Goal: Task Accomplishment & Management: Use online tool/utility

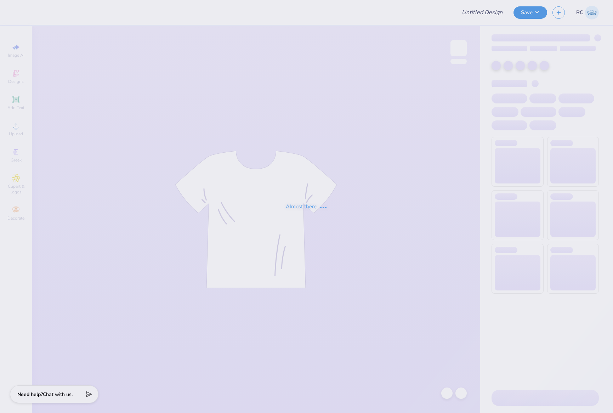
type input "AXO Run a mile"
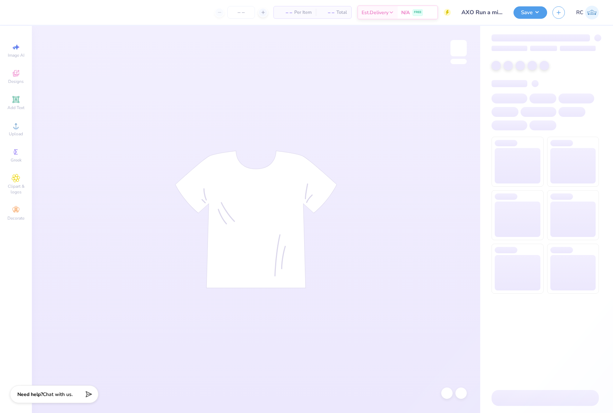
type input "24"
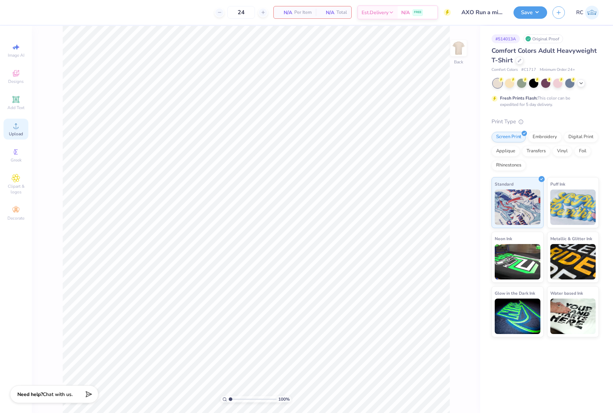
click at [20, 130] on div "Upload" at bounding box center [16, 129] width 25 height 21
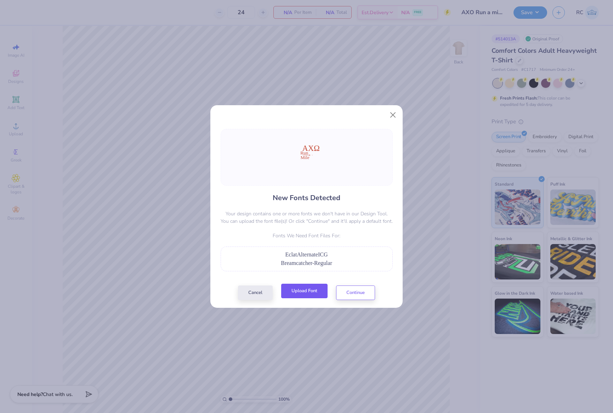
click at [311, 290] on button "Upload Font" at bounding box center [304, 291] width 46 height 15
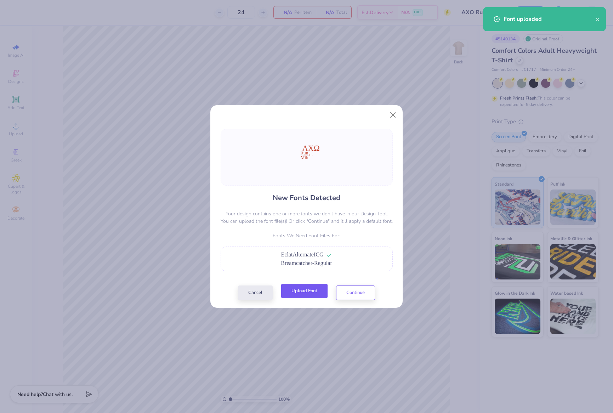
click at [309, 292] on button "Upload Font" at bounding box center [304, 291] width 46 height 15
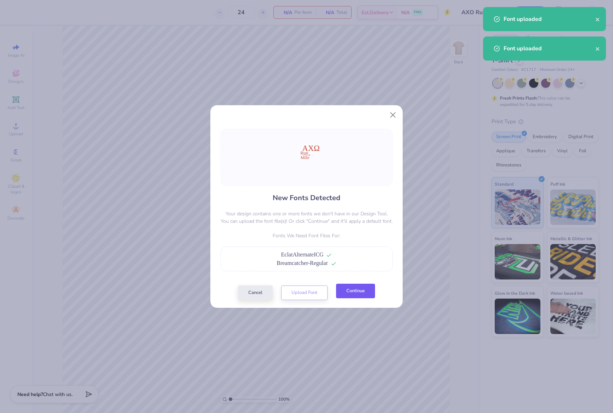
click at [355, 295] on button "Continue" at bounding box center [355, 291] width 39 height 15
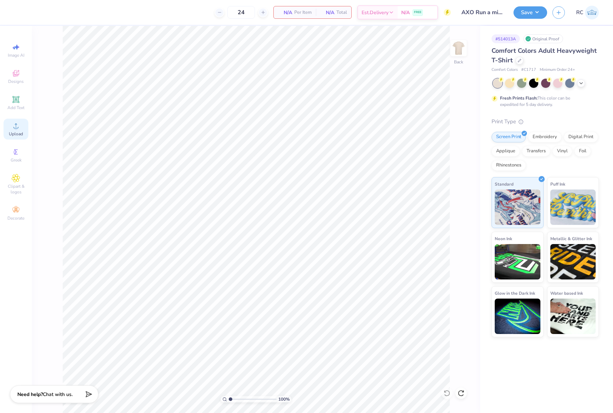
click at [23, 130] on div "Upload" at bounding box center [16, 129] width 25 height 21
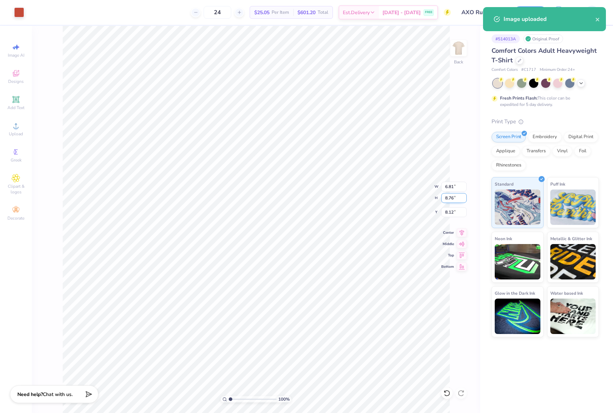
click at [455, 202] on input "8.76" at bounding box center [454, 198] width 26 height 10
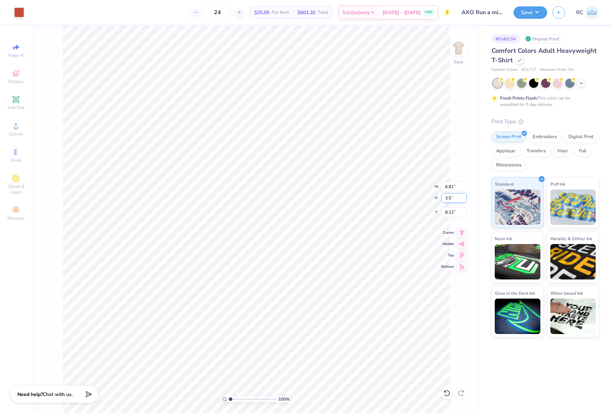
type input "3.5"
type input "2.72"
type input "3.50"
click at [452, 214] on input "10.75" at bounding box center [454, 212] width 26 height 10
type input "3.00"
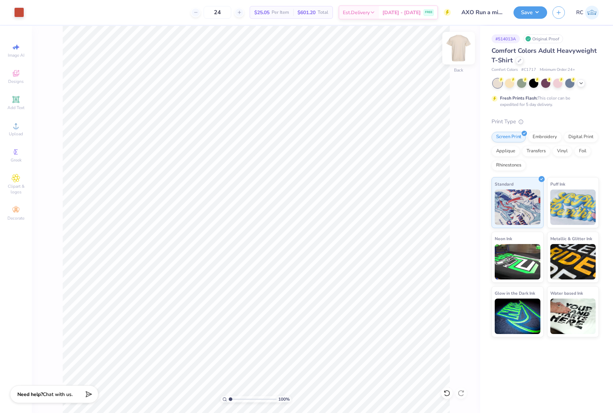
click at [461, 44] on img at bounding box center [459, 48] width 28 height 28
click at [17, 130] on icon at bounding box center [16, 126] width 9 height 9
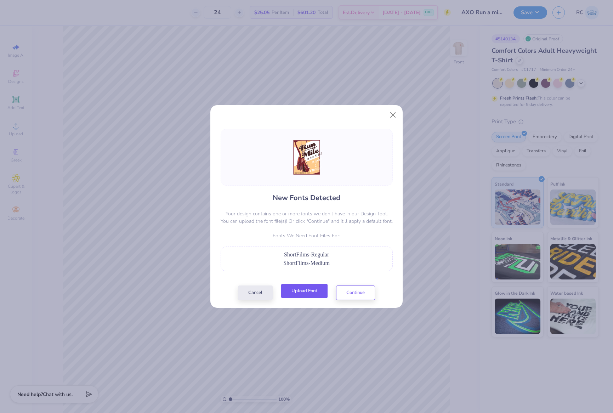
click at [305, 294] on button "Upload Font" at bounding box center [304, 291] width 46 height 15
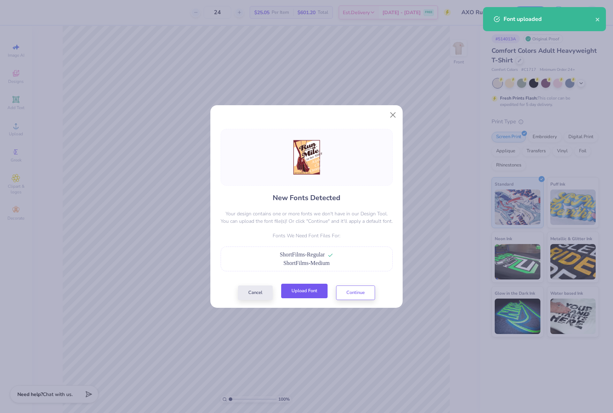
click at [319, 290] on button "Upload Font" at bounding box center [304, 291] width 46 height 15
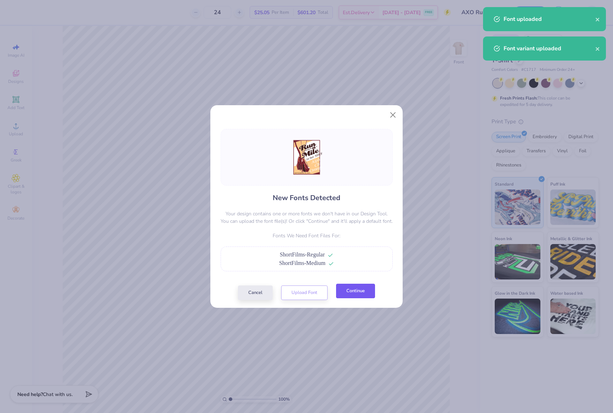
click at [352, 293] on button "Continue" at bounding box center [355, 291] width 39 height 15
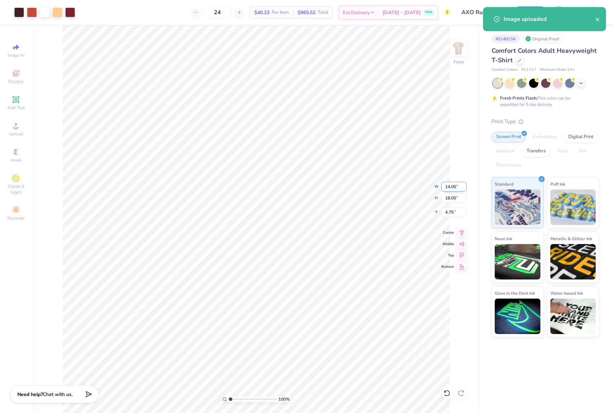
click at [454, 188] on input "14.00" at bounding box center [454, 187] width 26 height 10
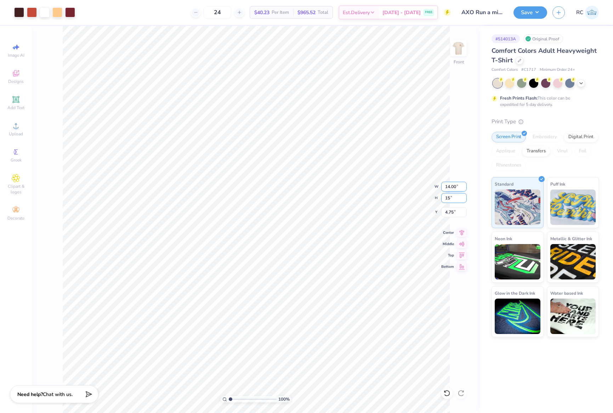
type input "15"
type input "11.67"
type input "15.00"
click at [450, 208] on input "6.25" at bounding box center [454, 212] width 26 height 10
type input "3.00"
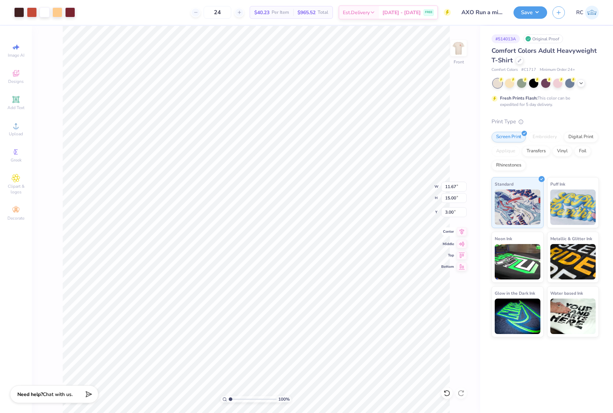
click at [463, 235] on icon at bounding box center [462, 231] width 10 height 9
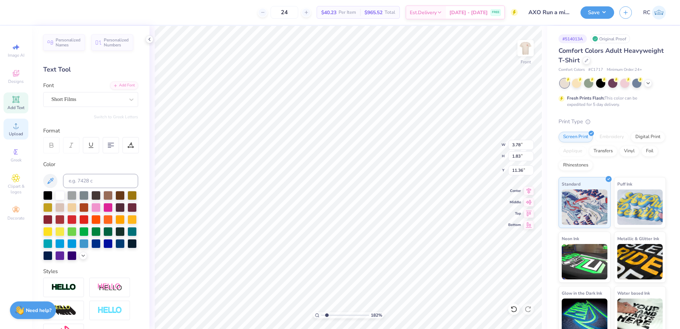
type input "1"
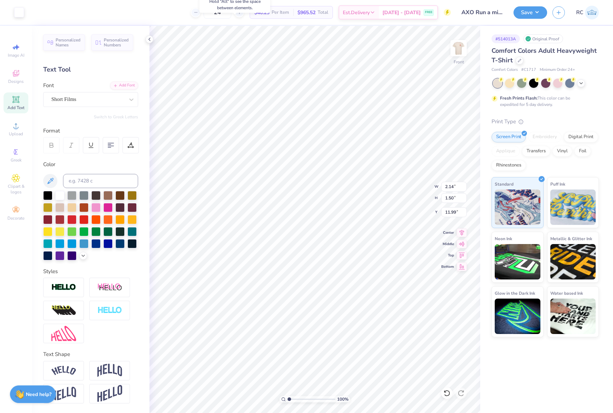
type input "11.99"
click at [118, 292] on img at bounding box center [109, 287] width 25 height 9
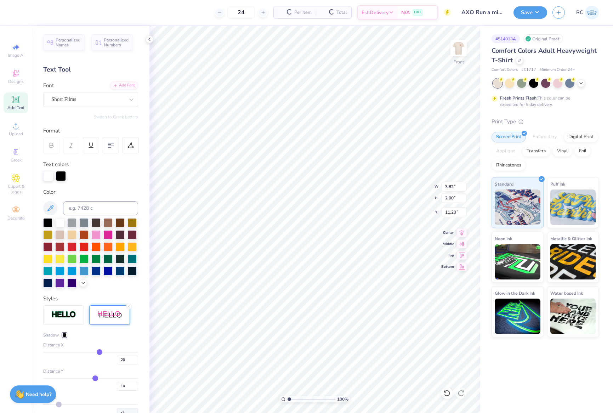
type input "3.82"
type input "2.00"
type input "11.20"
type input "-3"
type input "1.82266588284093"
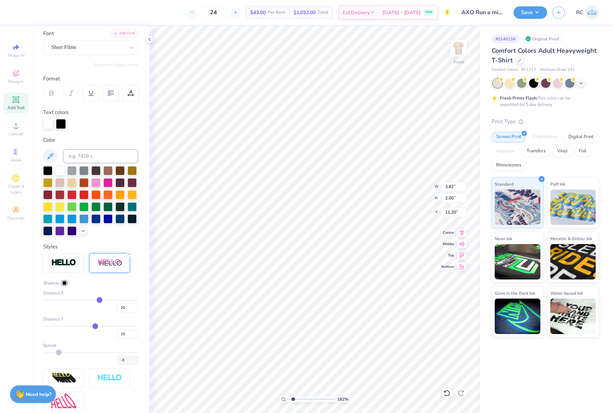
scroll to position [71, 0]
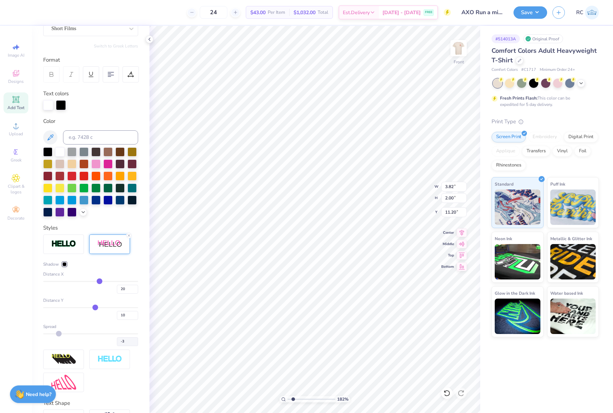
click at [85, 292] on div "Distance X 20" at bounding box center [90, 282] width 95 height 23
click at [85, 294] on div "20" at bounding box center [90, 287] width 95 height 13
type input "-7"
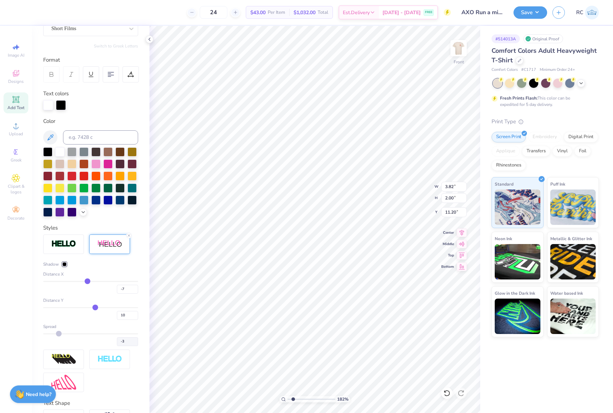
click at [85, 282] on input "range" at bounding box center [90, 281] width 95 height 1
type input "1.82266588284093"
type input "-3"
type input "1.82266588284093"
type input "-3"
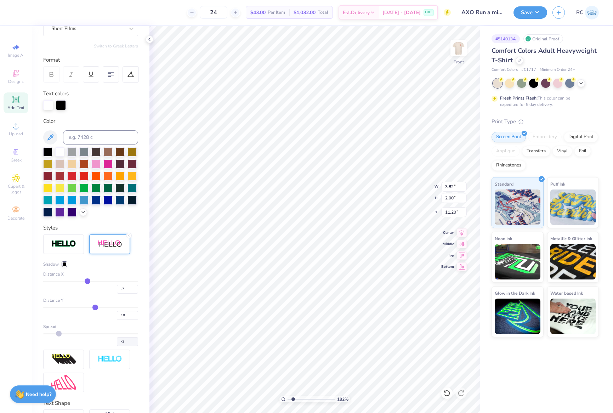
type input "1.82266588284093"
type input "3.31"
type input "2.13"
type input "11.29"
type input "-3"
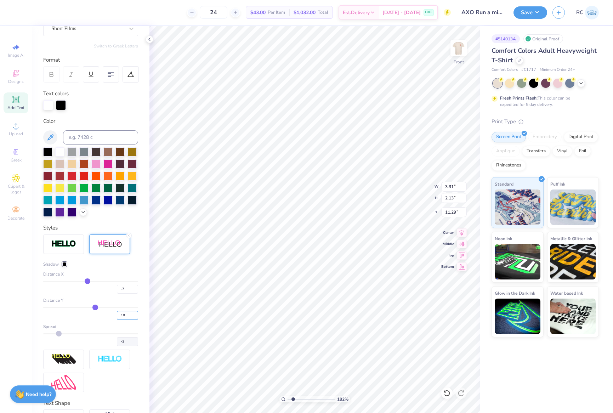
drag, startPoint x: 123, startPoint y: 328, endPoint x: 93, endPoint y: 309, distance: 35.6
click at [94, 320] on div "10" at bounding box center [90, 313] width 95 height 13
type input "0"
type input "1.82266588284093"
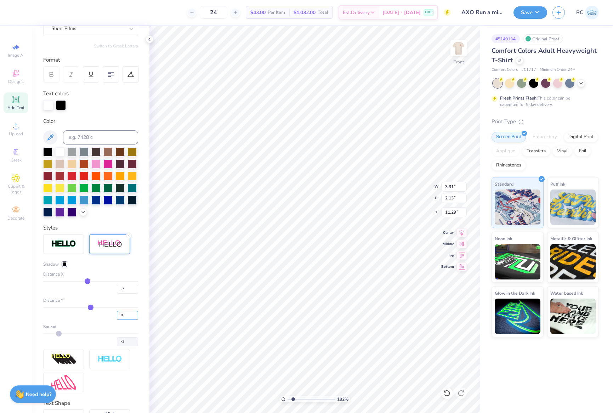
type input "-3"
type input "1.82266588284093"
type input "-3"
type input "1.82266588284093"
type input "3.37"
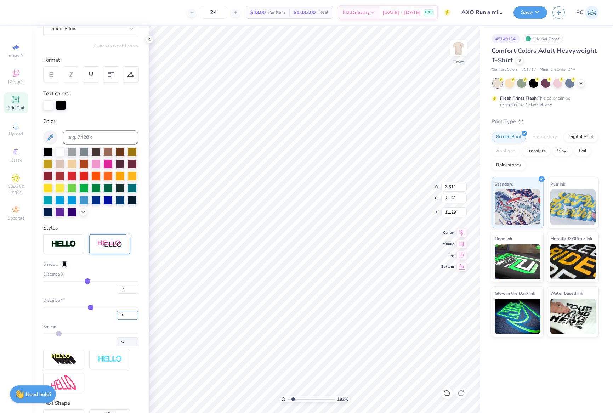
type input "1.98"
type input "-3"
drag, startPoint x: 121, startPoint y: 302, endPoint x: 106, endPoint y: 297, distance: 15.7
click at [106, 294] on div "-7" at bounding box center [90, 287] width 95 height 13
type input "-2"
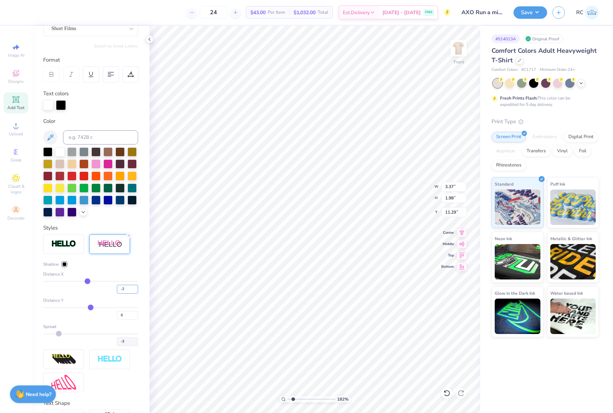
type input "-2"
type input "1.82266588284093"
type input "-3"
type input "1.82266588284093"
type input "-3"
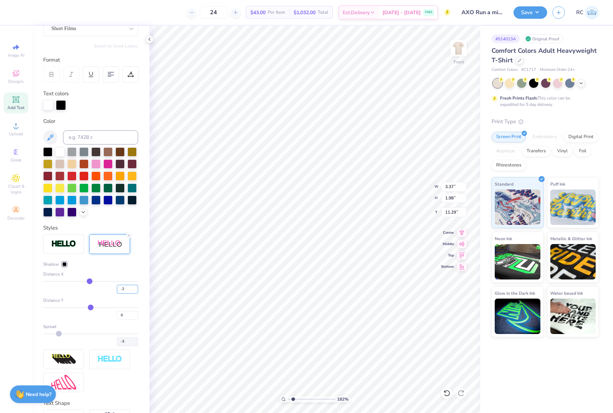
type input "1.82266588284093"
type input "3.21"
type input "1.92"
type input "-3"
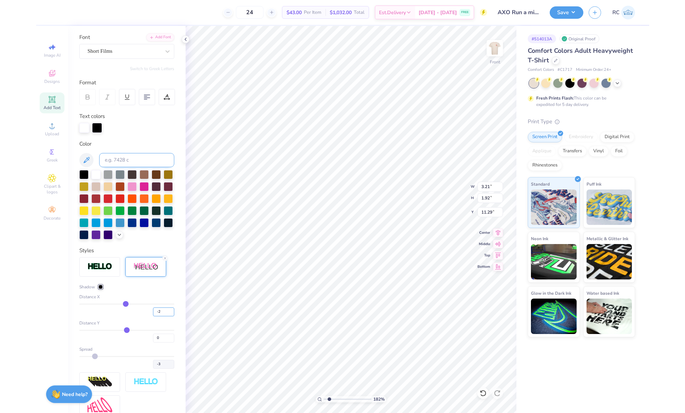
scroll to position [0, 0]
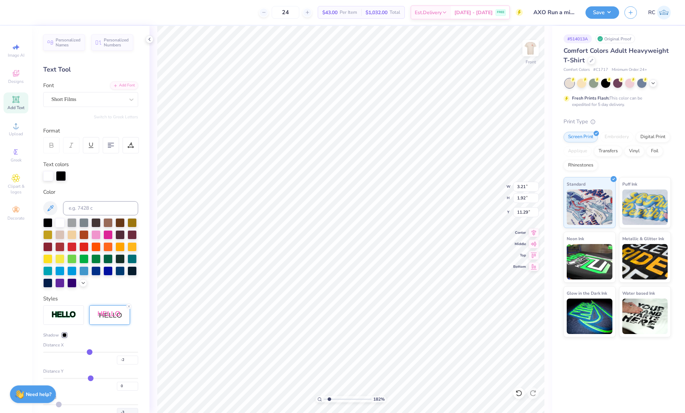
type input "1.82266588284093"
type input "2.14"
type input "1.50"
type input "13.04"
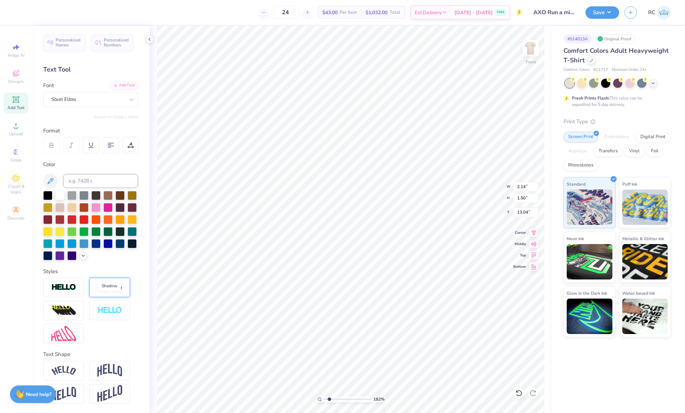
click at [113, 292] on img at bounding box center [109, 287] width 25 height 9
type input "1.82266588284093"
type input "2.13"
type input "1.48"
type input "13.15"
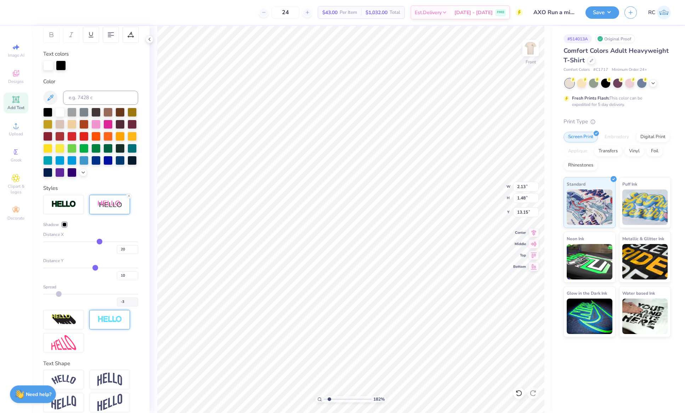
scroll to position [130, 0]
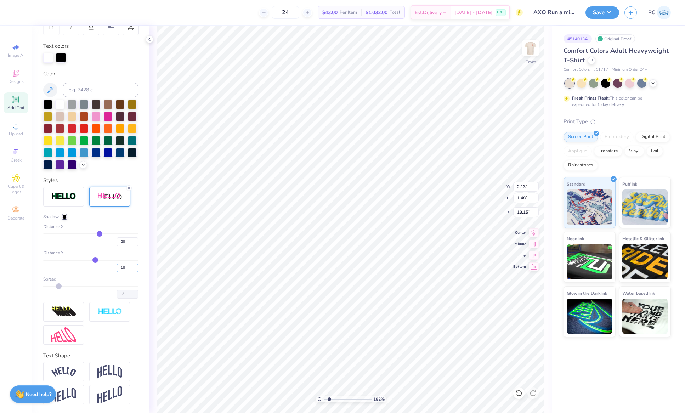
drag, startPoint x: 126, startPoint y: 267, endPoint x: 94, endPoint y: 264, distance: 33.1
click at [94, 266] on div "10" at bounding box center [90, 266] width 95 height 13
type input "0"
type input "1.82266588284093"
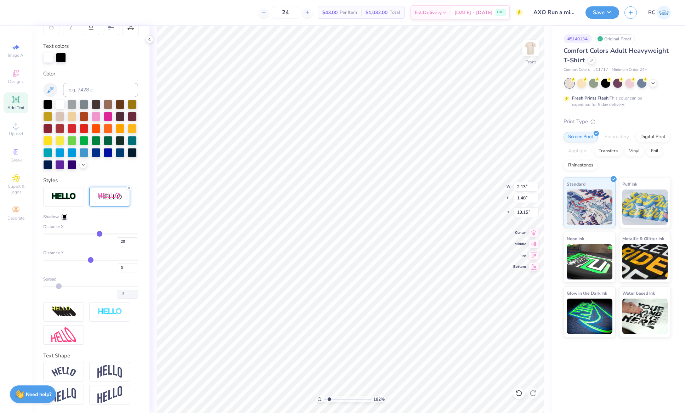
type input "3.21"
type input "1.92"
type input "11.29"
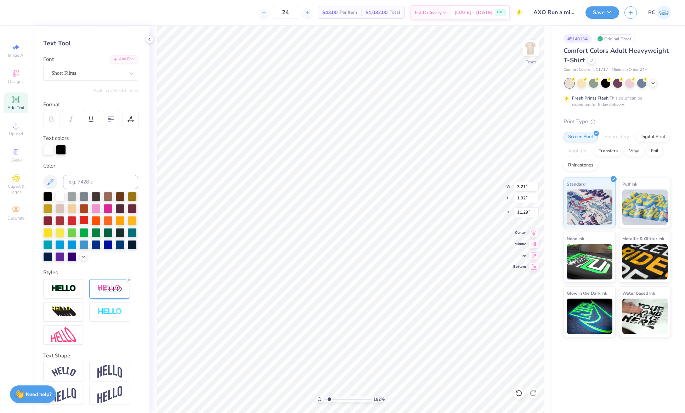
scroll to position [38, 0]
type input "1.82266588284093"
type input "11.48"
type input "15.00"
type input "3.00"
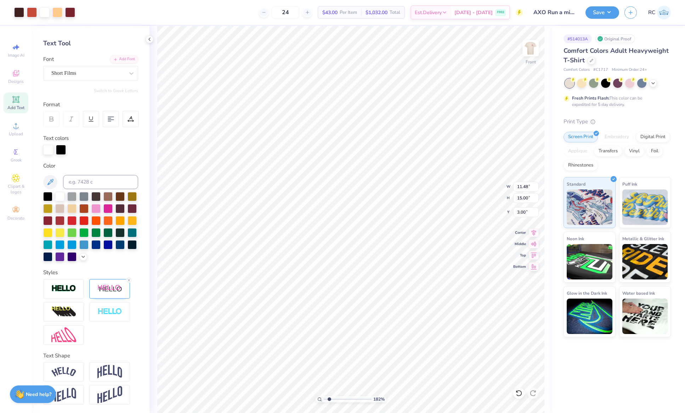
type input "1.82266588284093"
type input "3.21"
type input "1.92"
type input "11.29"
type input "1.82266588284093"
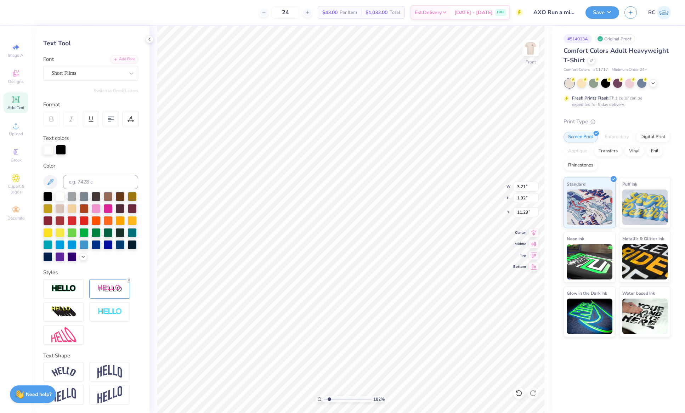
type input "2.08"
type input "1.60"
type input "13.04"
type input "1.82266588284093"
type input "2.13"
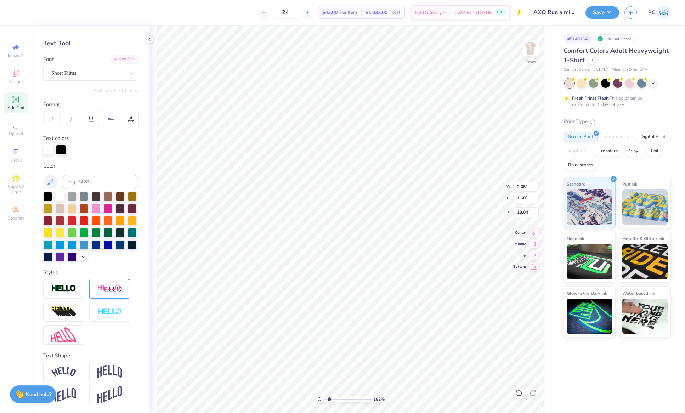
type input "1.48"
type input "13.15"
type input "1.82266588284093"
type input "2.14"
type input "1.50"
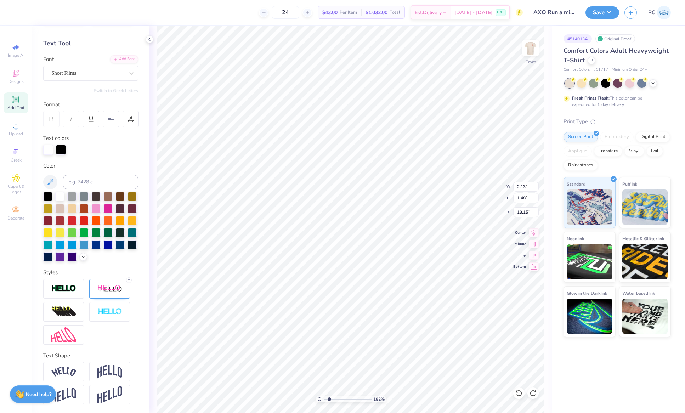
type input "13.04"
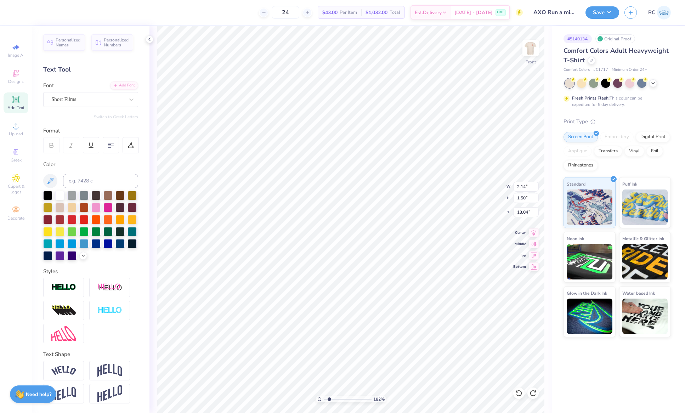
scroll to position [11, 0]
click at [102, 290] on img at bounding box center [109, 287] width 25 height 9
type input "1.82266588284093"
type input "2.13"
type input "1.48"
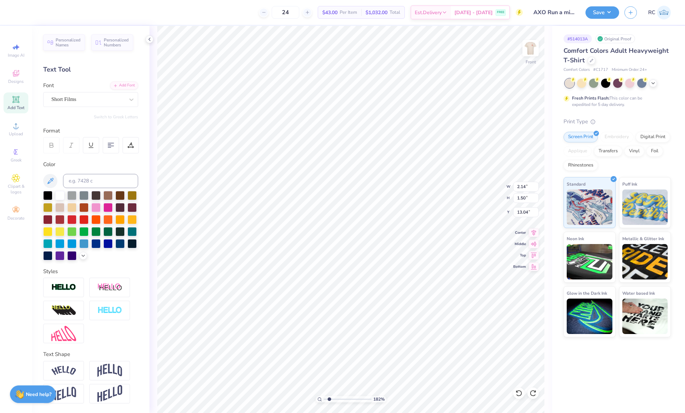
type input "13.15"
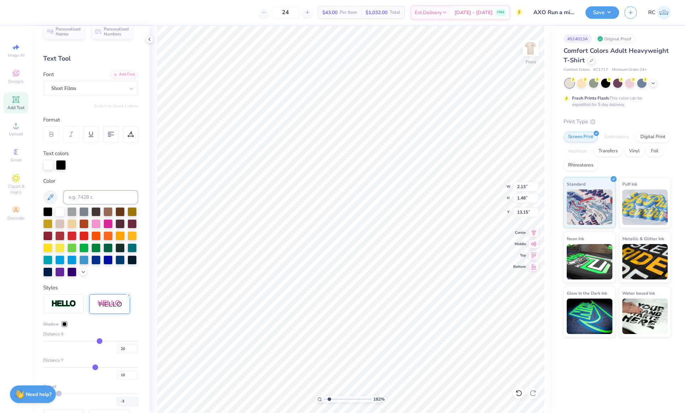
scroll to position [82, 0]
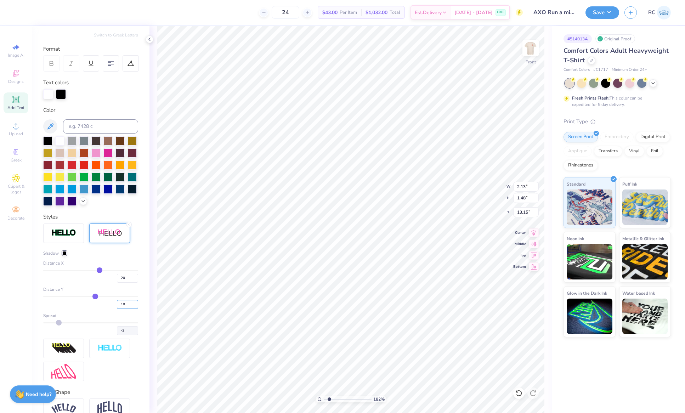
drag, startPoint x: 122, startPoint y: 316, endPoint x: 99, endPoint y: 312, distance: 23.1
click at [99, 309] on div "10" at bounding box center [90, 302] width 95 height 13
type input "0"
drag, startPoint x: 106, startPoint y: 289, endPoint x: 96, endPoint y: 288, distance: 9.9
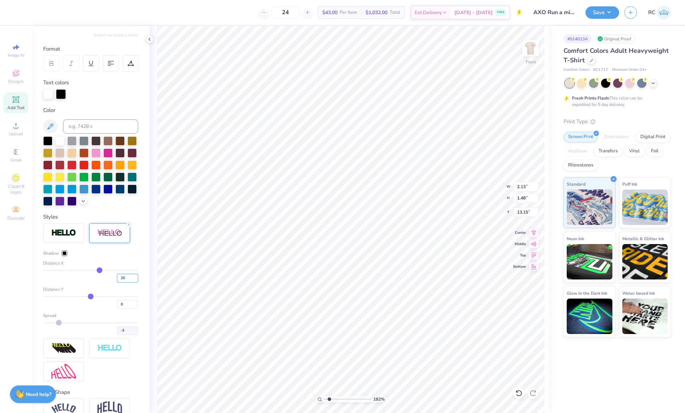
click at [96, 283] on div "20" at bounding box center [90, 276] width 95 height 13
type input "1.82266588284093"
type input "-3"
type input "1.82266588284093"
type input "-3"
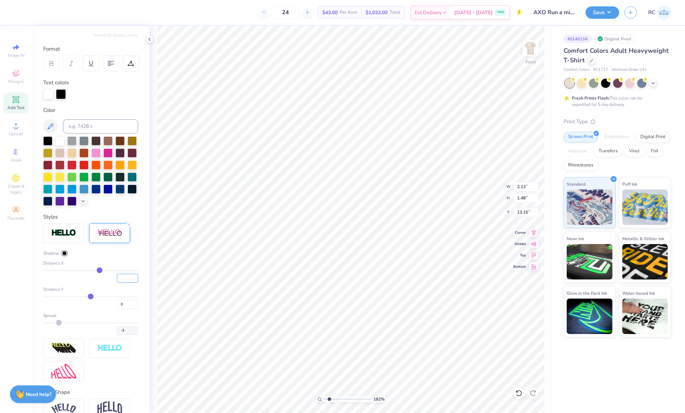
type input "1.82266588284093"
type input "2.08"
type input "1.60"
type input "13.04"
type input "-3"
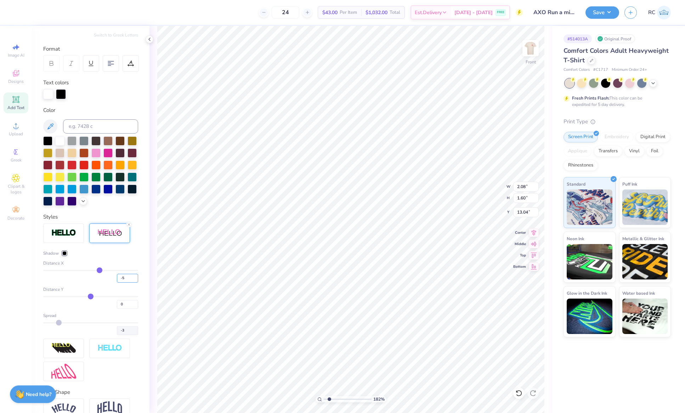
type input "-5"
click at [125, 266] on div "Distance X" at bounding box center [90, 263] width 95 height 6
type input "1.82266588284093"
type input "-3"
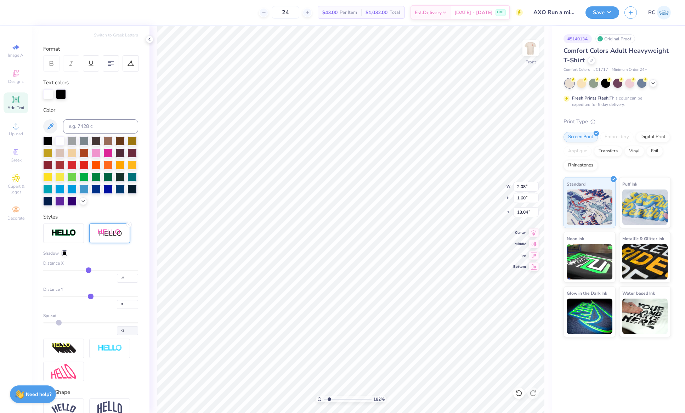
type input "1.82266588284093"
type input "-3"
type input "1.82266588284093"
type input "1.86"
type input "1.51"
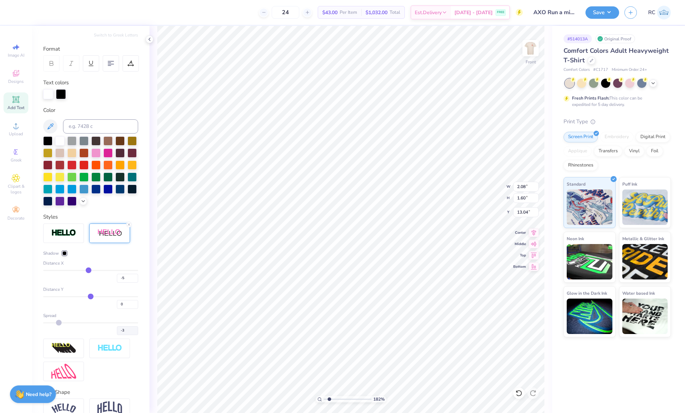
type input "13.16"
type input "-3"
type input "1.82266588284093"
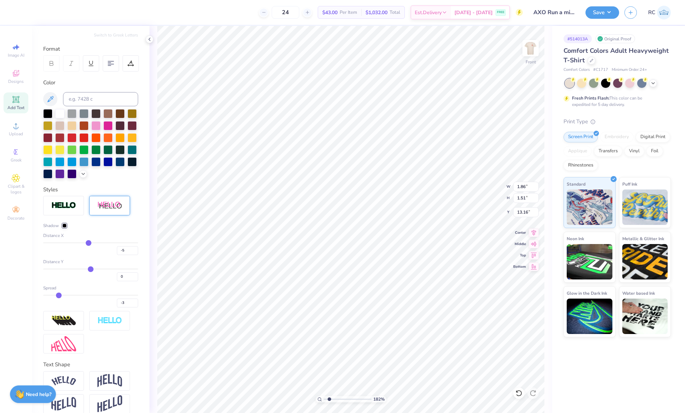
type input "4.58"
type input "1.96"
type input "14.98"
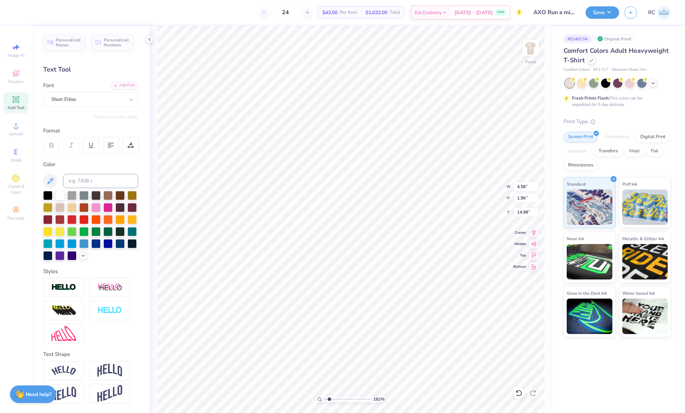
scroll to position [11, 0]
click at [116, 289] on img at bounding box center [109, 287] width 25 height 9
type input "1.82266588284093"
type input "4.90"
type input "2.20"
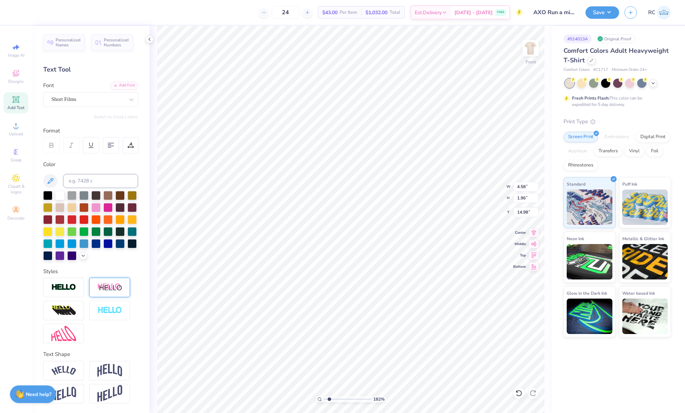
type input "14.69"
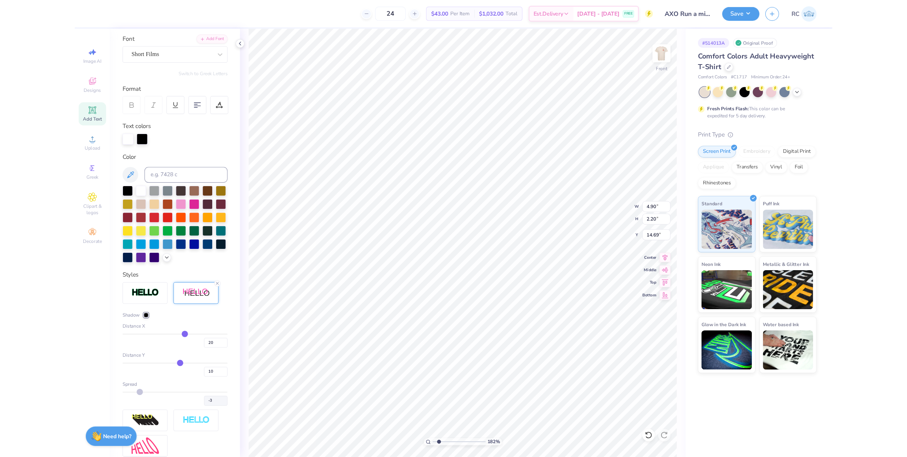
scroll to position [117, 0]
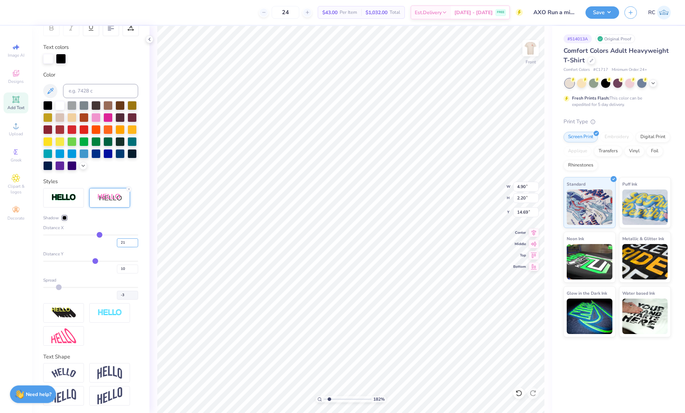
type input "21"
click at [117, 247] on input "21" at bounding box center [127, 242] width 21 height 9
drag, startPoint x: 124, startPoint y: 256, endPoint x: 88, endPoint y: 252, distance: 37.0
click at [88, 247] on div at bounding box center [90, 241] width 95 height 13
type input "-5"
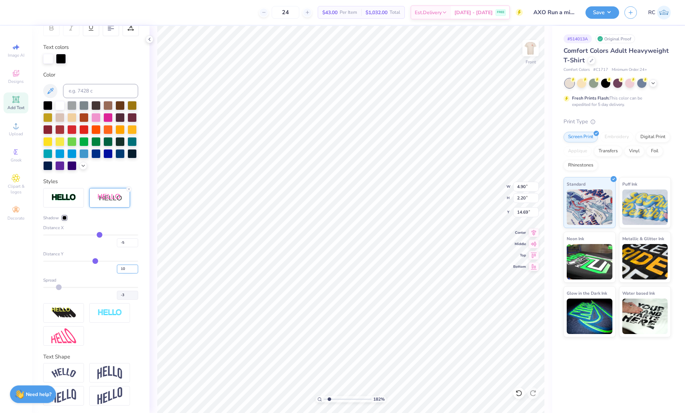
type input "-5"
drag, startPoint x: 122, startPoint y: 282, endPoint x: 99, endPoint y: 277, distance: 22.9
click at [96, 273] on div "10" at bounding box center [90, 267] width 95 height 13
type input "1.82266588284093"
type input "-3"
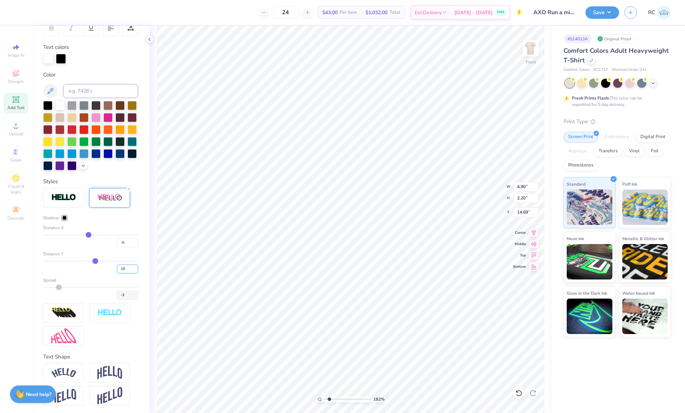
type input "0"
type input "1.82266588284093"
type input "-3"
type input "1.82266588284093"
type input "4.23"
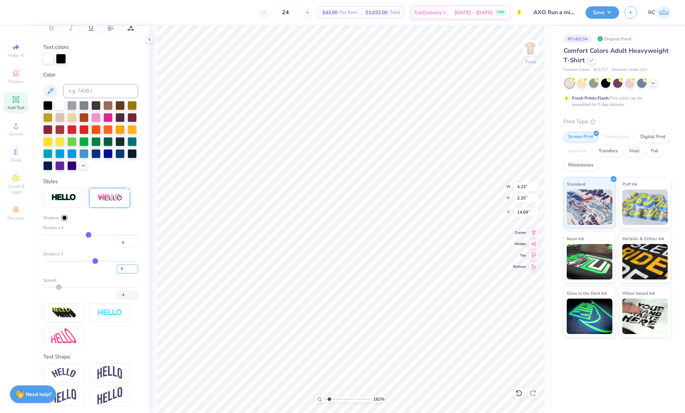
type input "2.26"
type input "14.85"
type input "-3"
type input "0"
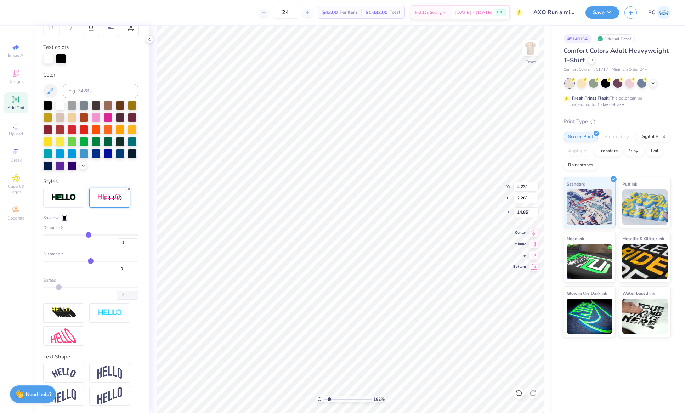
click at [128, 271] on div "Distance Y 0" at bounding box center [90, 262] width 95 height 23
type input "1.82266588284093"
type input "-3"
type input "1.82266588284093"
type input "-3"
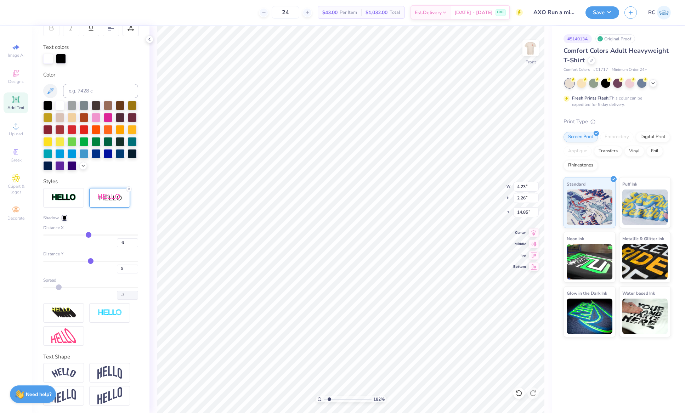
type input "1.82266588284093"
type input "4.28"
type input "2.12"
type input "-3"
click at [96, 247] on div "-5" at bounding box center [90, 241] width 95 height 13
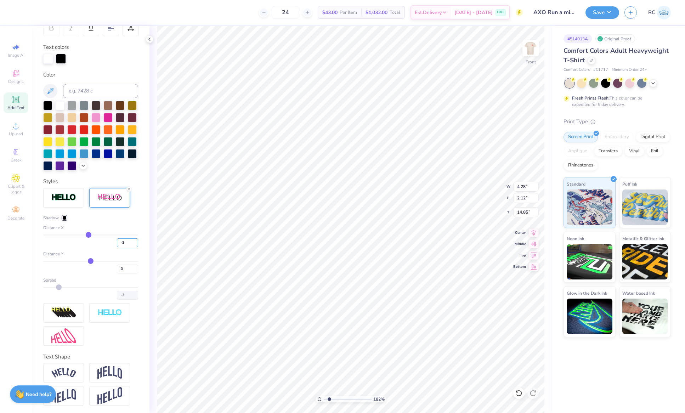
type input "-3"
click at [129, 257] on div "Distance Y" at bounding box center [90, 254] width 95 height 6
type input "1.82266588284093"
type input "-3"
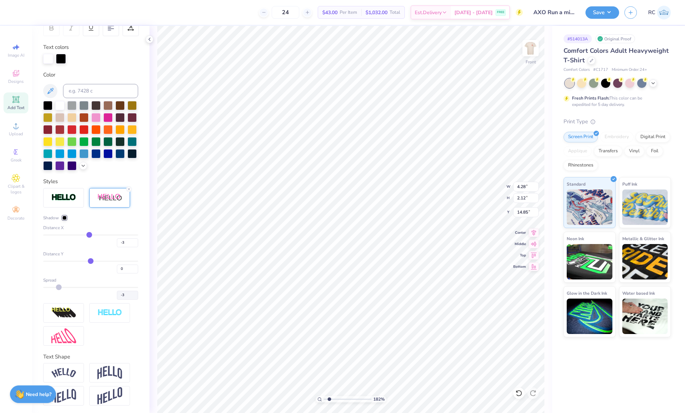
type input "1.82266588284093"
type input "-3"
type input "1.82266588284093"
type input "4.21"
type input "2.09"
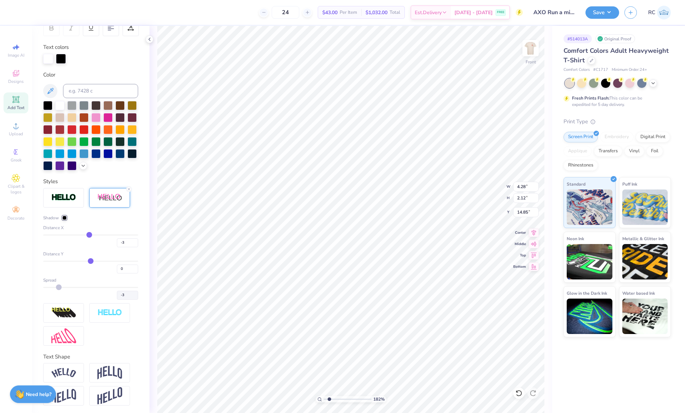
type input "-3"
drag, startPoint x: 118, startPoint y: 256, endPoint x: 98, endPoint y: 255, distance: 19.9
click at [98, 247] on div "-3" at bounding box center [90, 241] width 95 height 13
type input "-1"
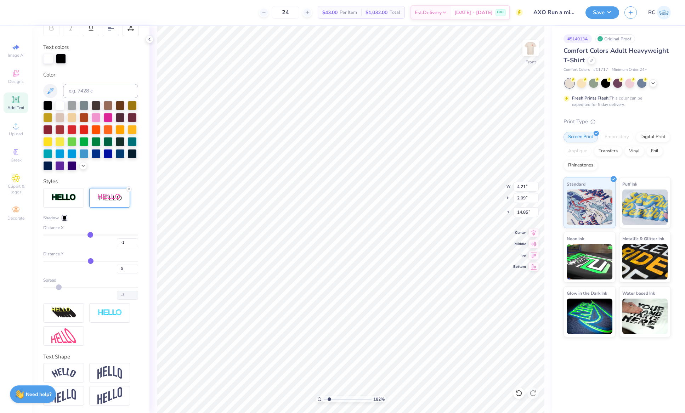
click at [122, 257] on div "Distance Y" at bounding box center [90, 254] width 95 height 6
type input "1.82266588284093"
type input "-3"
type input "1.82266588284093"
type input "-3"
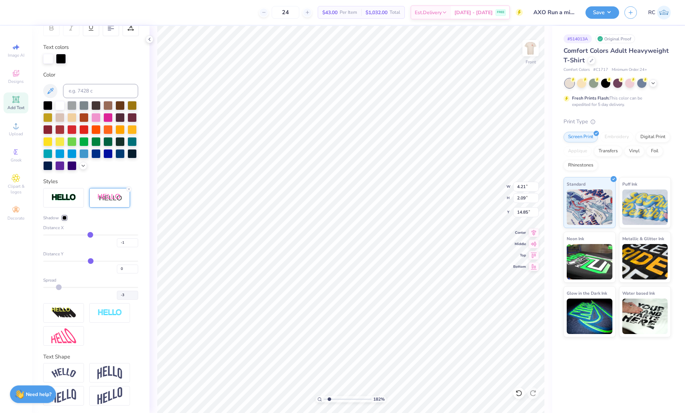
type input "1.82266588284093"
type input "4.13"
type input "2.06"
type input "-3"
drag, startPoint x: 124, startPoint y: 255, endPoint x: 97, endPoint y: 254, distance: 26.2
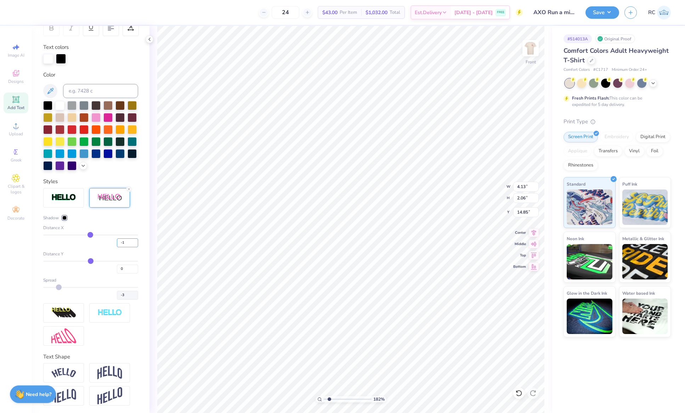
click at [98, 247] on div "-1" at bounding box center [90, 241] width 95 height 13
type input "-2"
click at [118, 257] on div "Distance Y" at bounding box center [90, 254] width 95 height 6
type input "1.82266588284093"
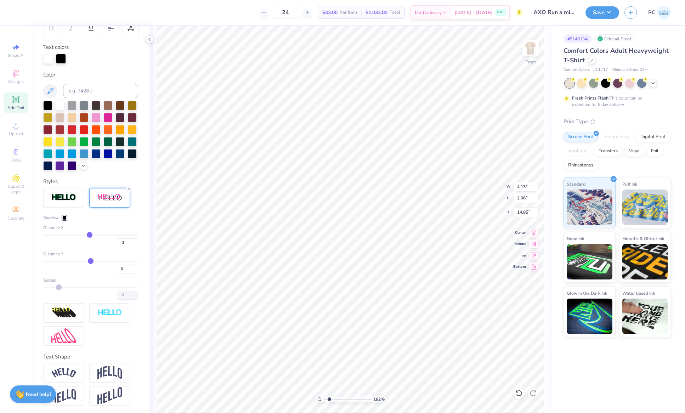
type input "-3"
type input "1.82266588284093"
type input "-3"
type input "1.82266588284093"
type input "4.17"
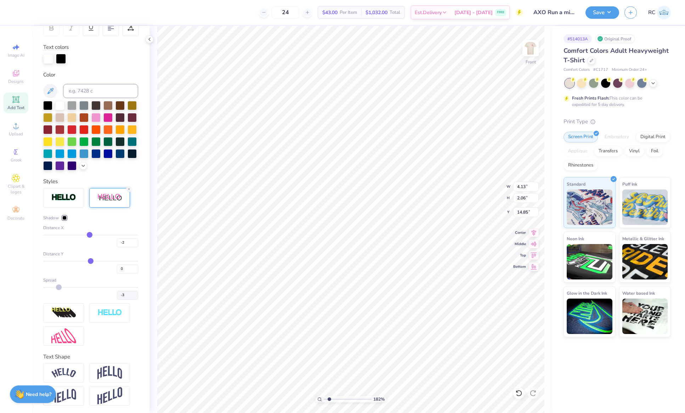
type input "2.08"
type input "-3"
type input "1.82266588284093"
type input "-3"
click at [82, 11] on div at bounding box center [83, 12] width 10 height 10
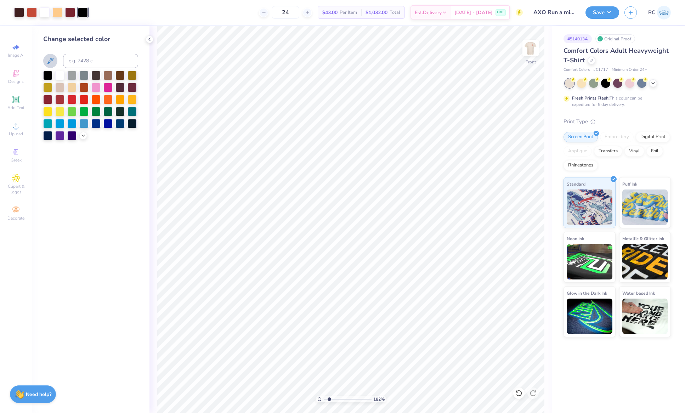
click at [54, 59] on icon at bounding box center [50, 61] width 9 height 9
type input "1"
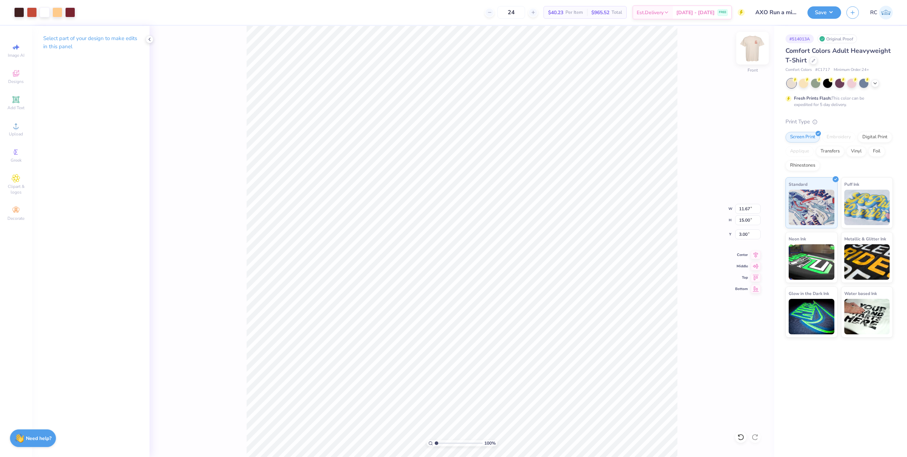
click at [613, 54] on img at bounding box center [752, 48] width 28 height 28
click at [613, 13] on button "Save" at bounding box center [824, 11] width 34 height 12
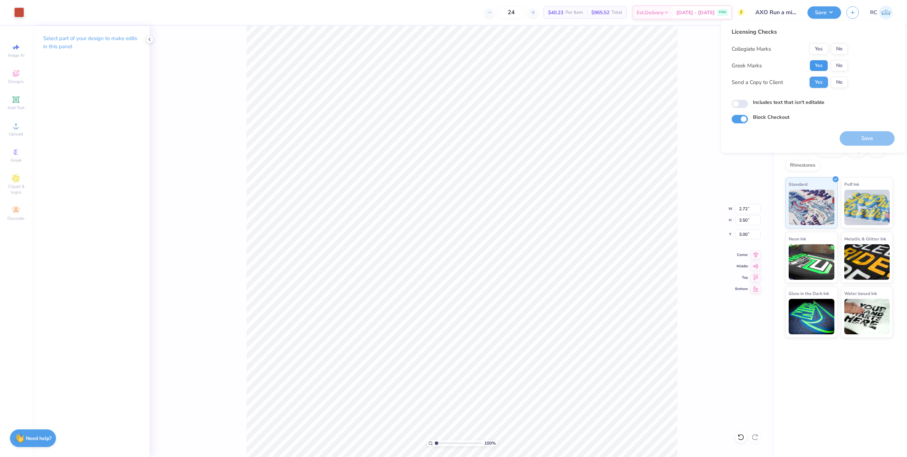
click at [613, 68] on button "Yes" at bounding box center [819, 65] width 18 height 11
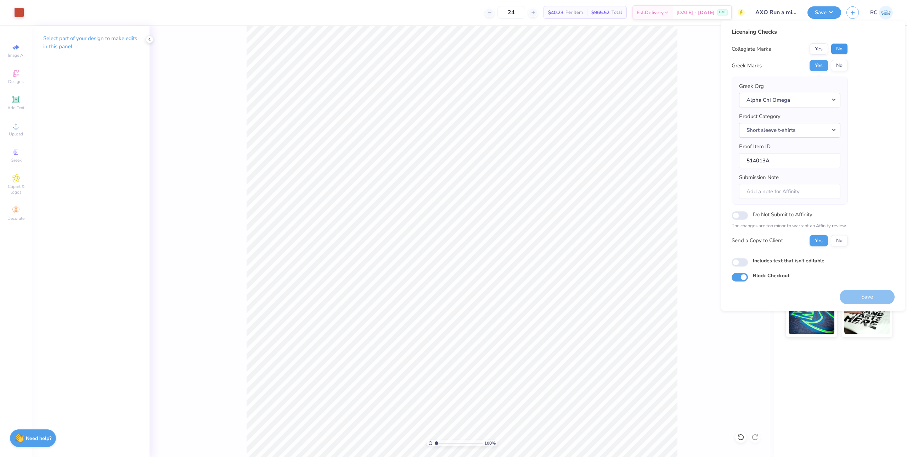
click at [613, 47] on button "No" at bounding box center [839, 48] width 17 height 11
click at [613, 261] on input "Includes text that isn't editable" at bounding box center [740, 262] width 16 height 9
checkbox input "true"
click at [613, 296] on button "Save" at bounding box center [867, 296] width 55 height 15
